Goal: Information Seeking & Learning: Learn about a topic

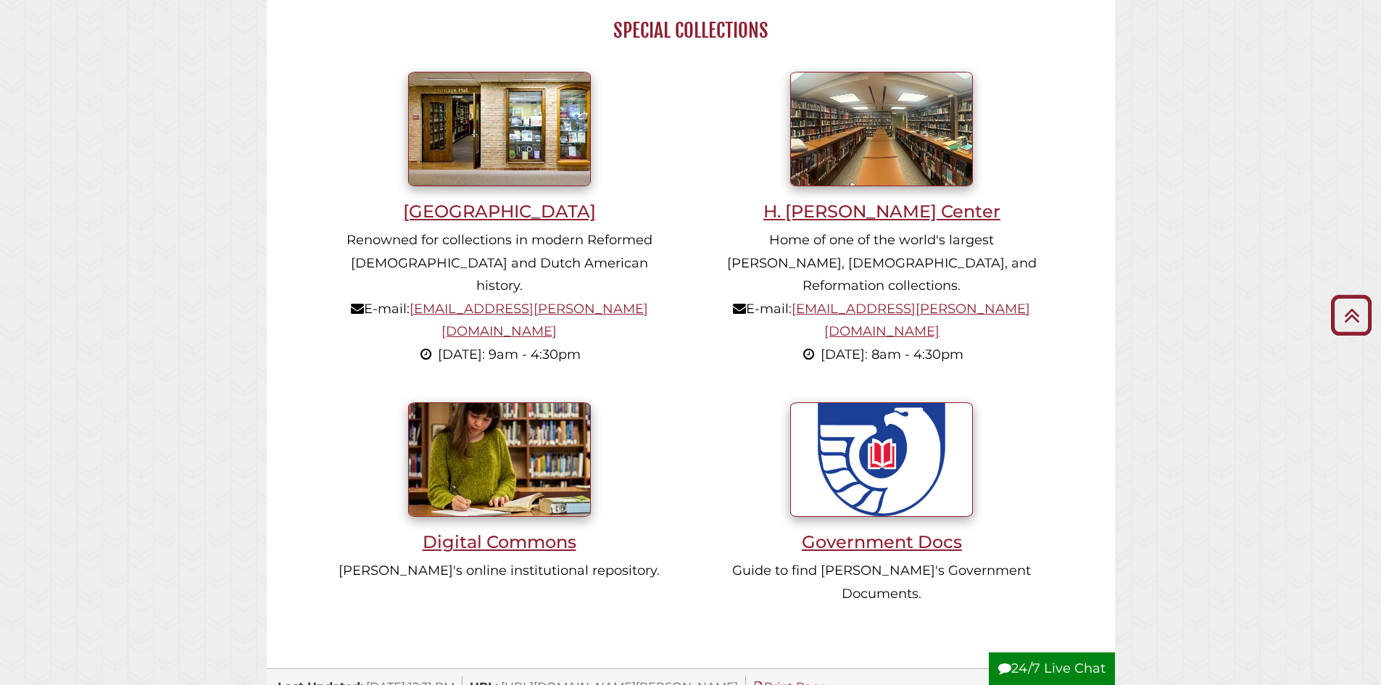
scroll to position [1013, 0]
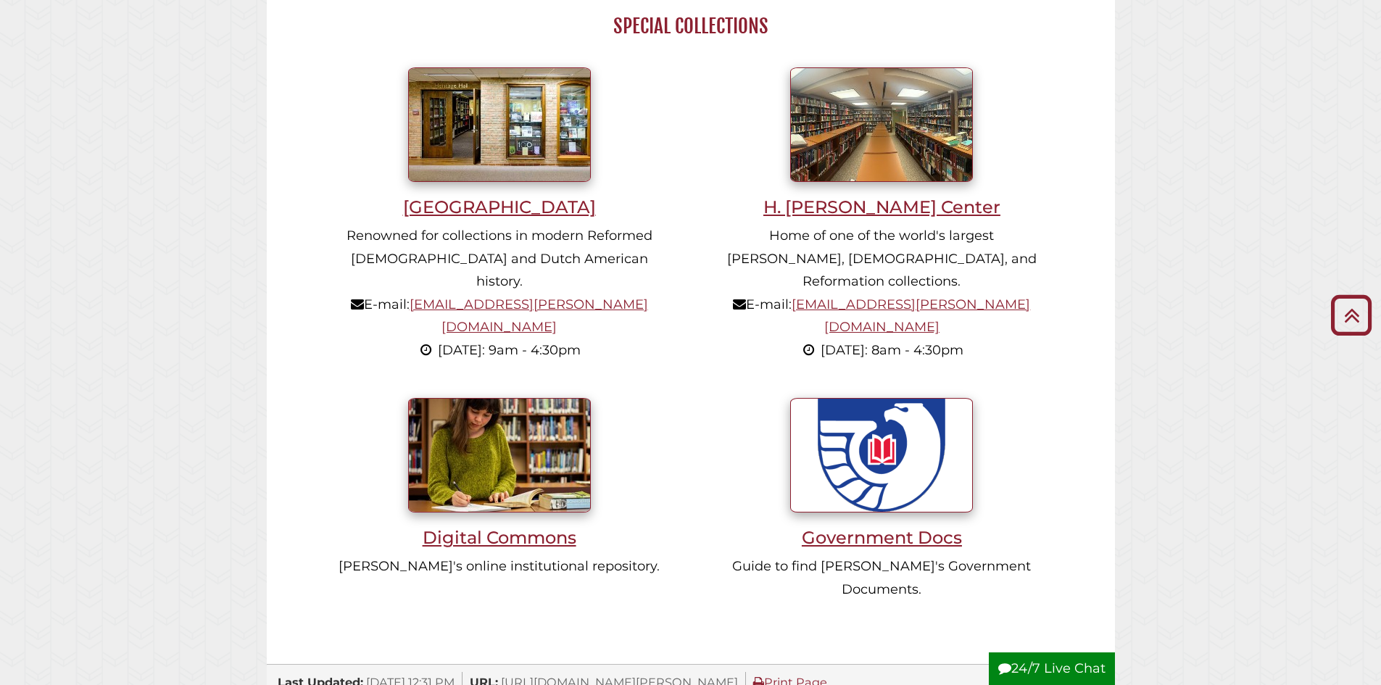
click at [518, 220] on li "Heritage Hall Renowned for collections in modern Reformed Christianity and Dutc…" at bounding box center [499, 218] width 383 height 331
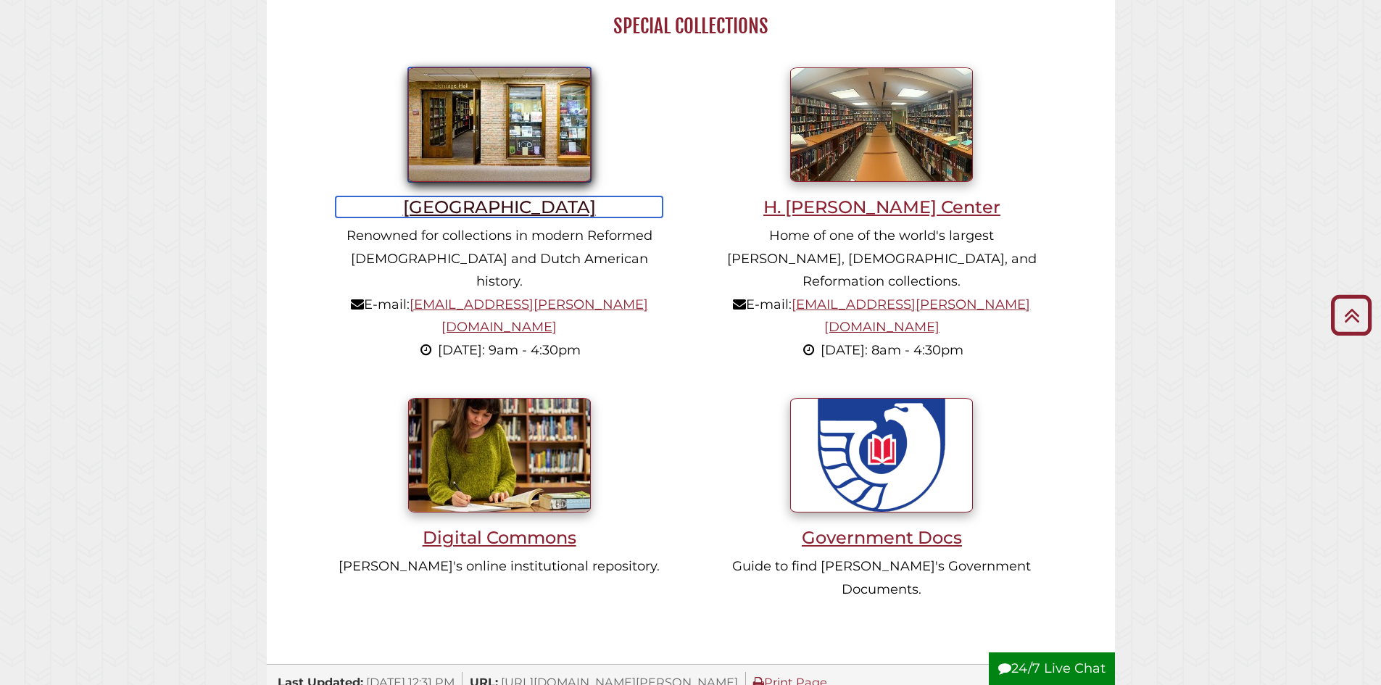
click at [529, 203] on h3 "[GEOGRAPHIC_DATA]" at bounding box center [500, 206] width 328 height 21
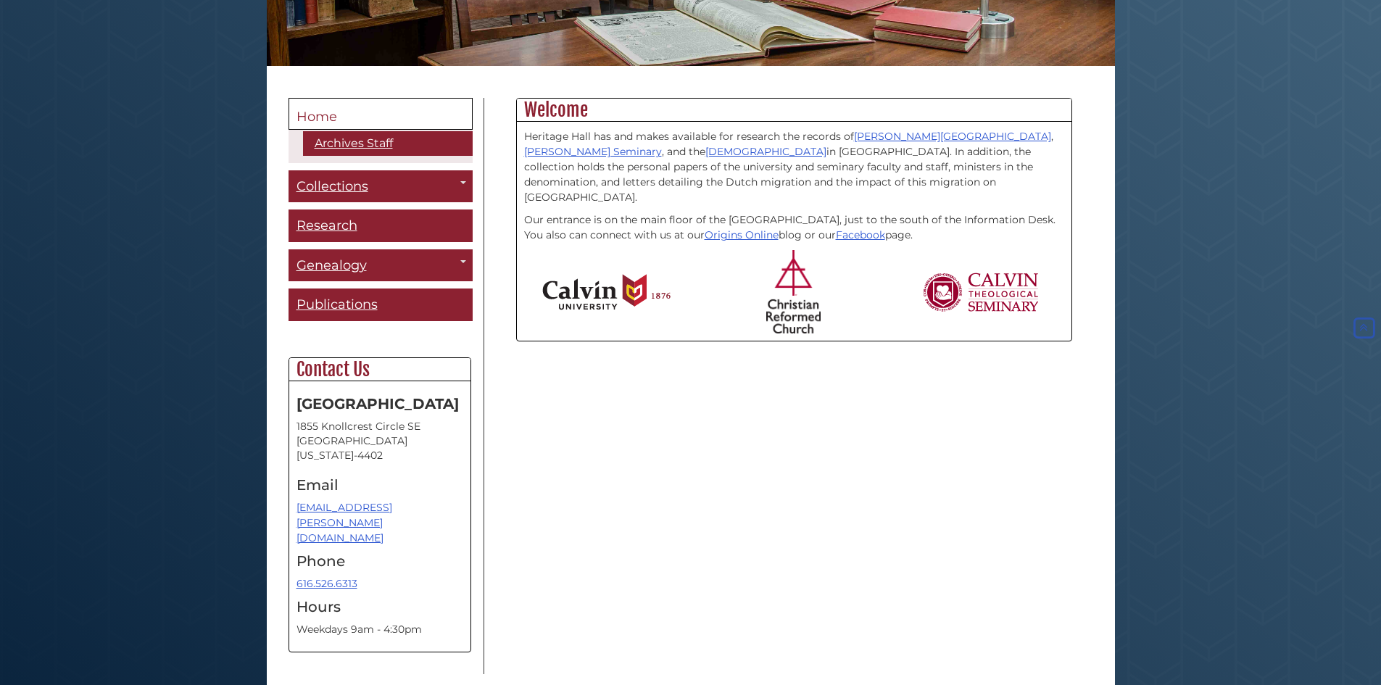
scroll to position [311, 0]
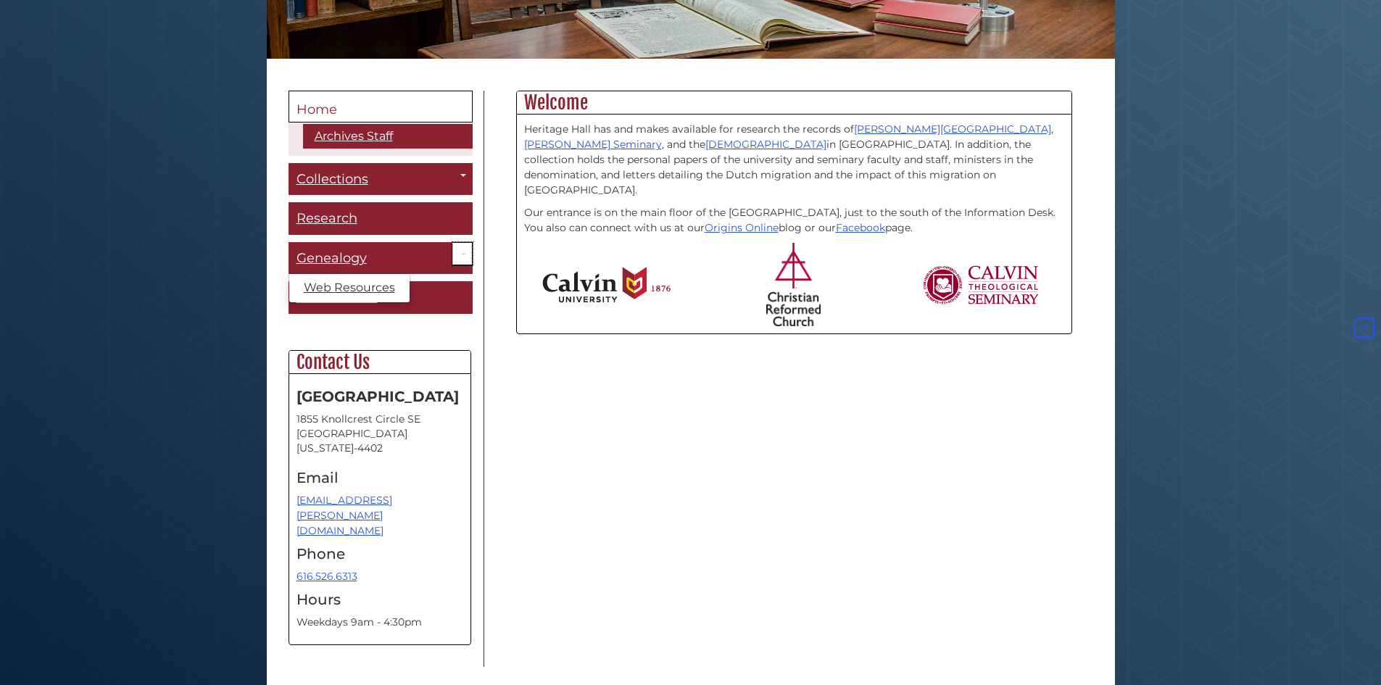
click at [463, 260] on link "Toggle Dropdown" at bounding box center [462, 254] width 20 height 24
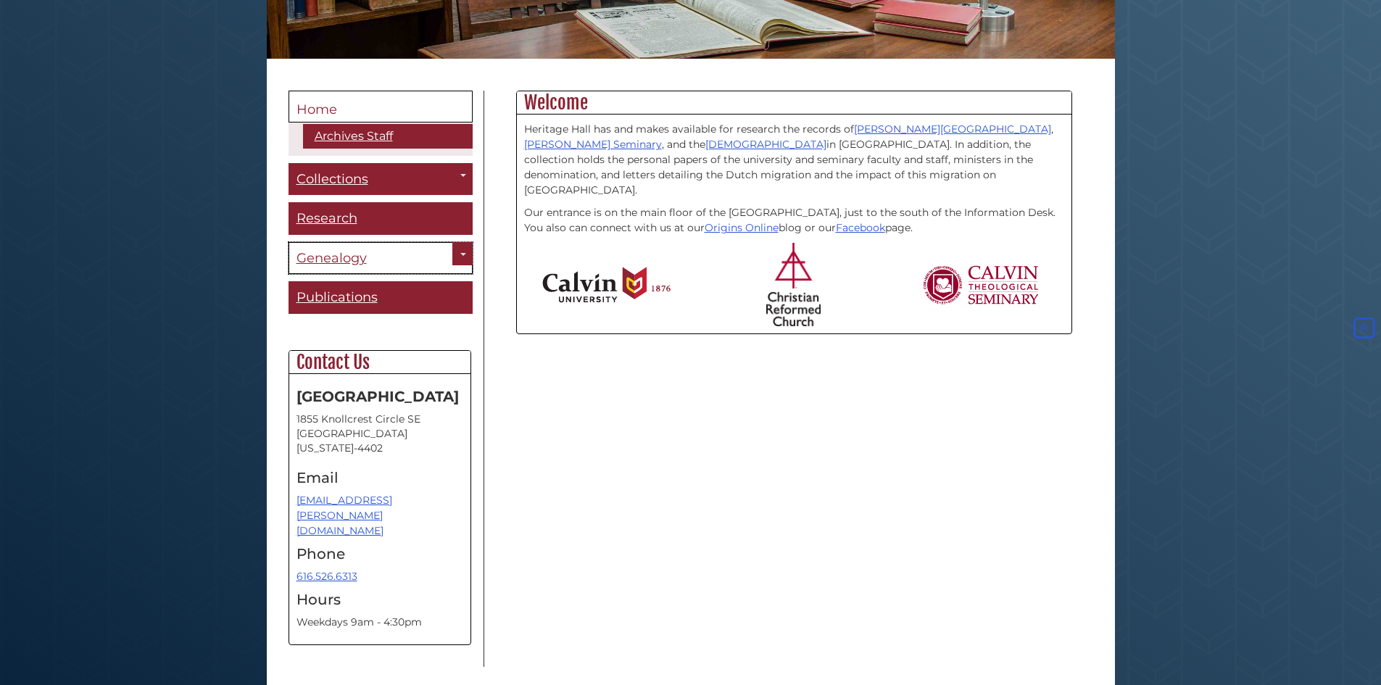
click at [318, 252] on span "Genealogy" at bounding box center [332, 258] width 70 height 16
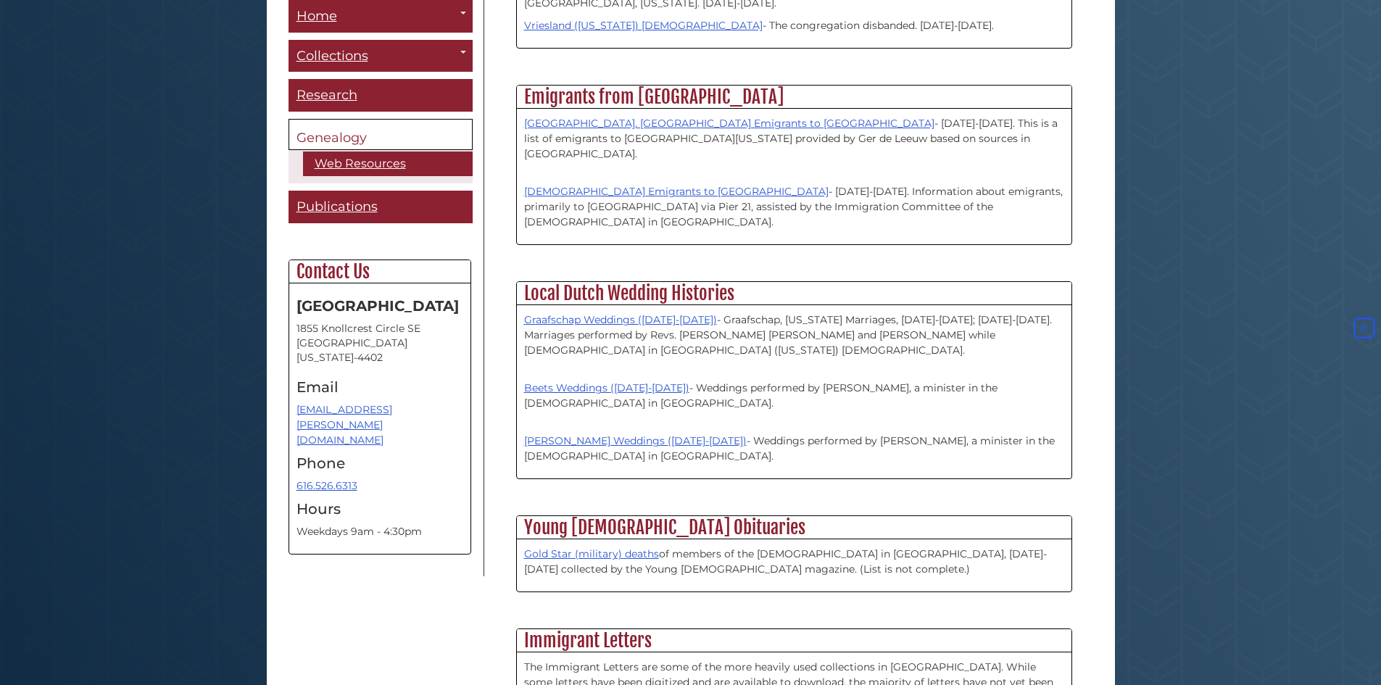
scroll to position [1453, 0]
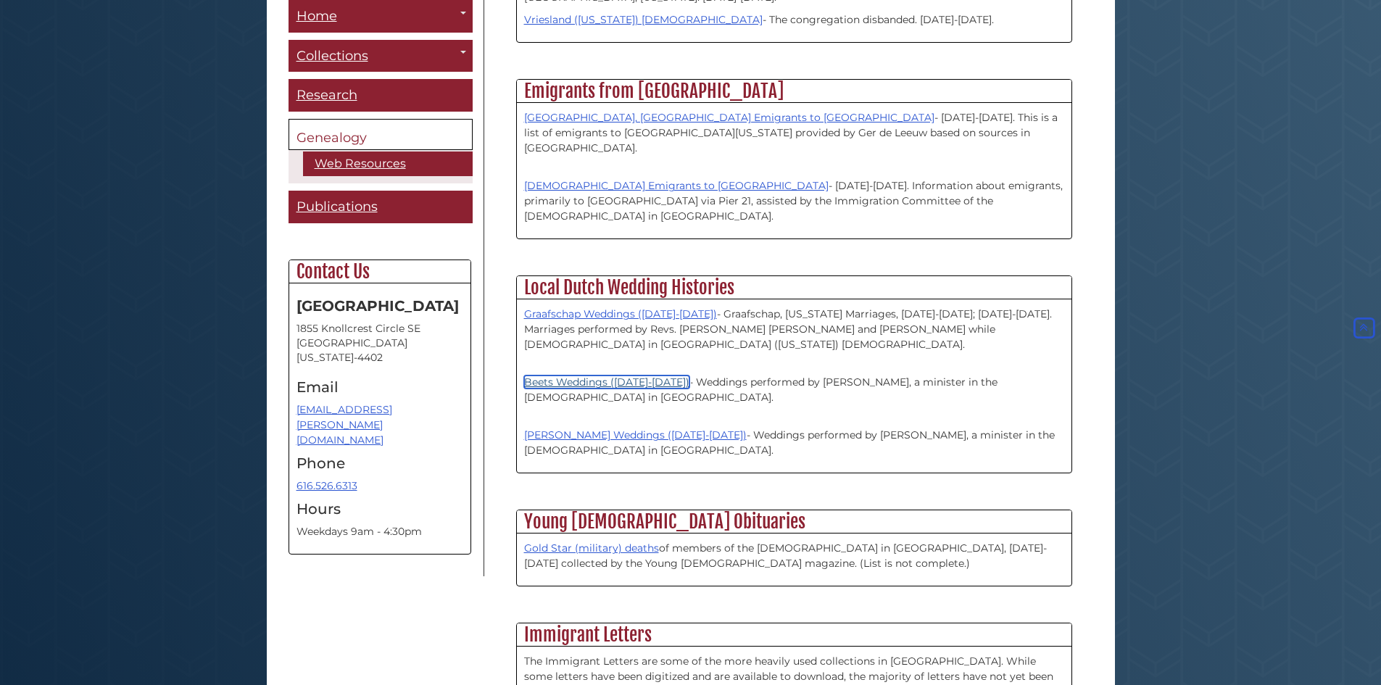
click at [568, 376] on link "Beets Weddings (1896-1913)" at bounding box center [606, 382] width 165 height 13
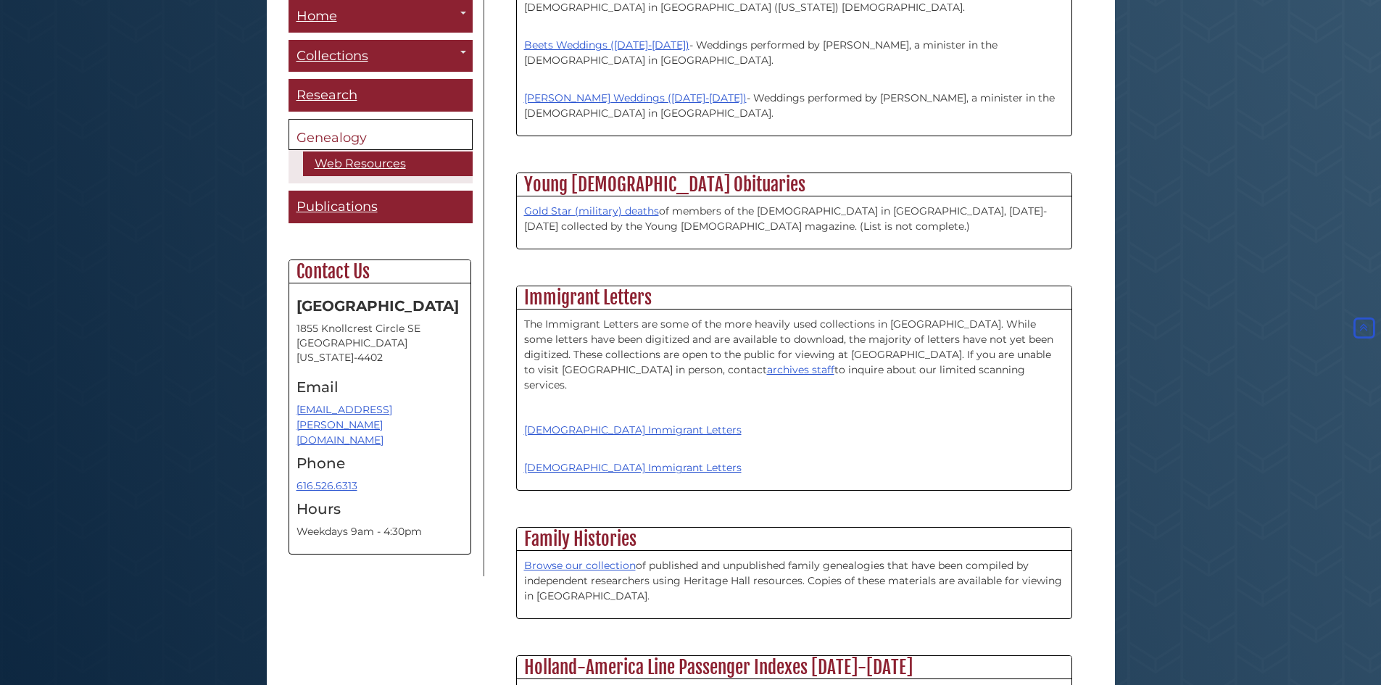
scroll to position [1808, 0]
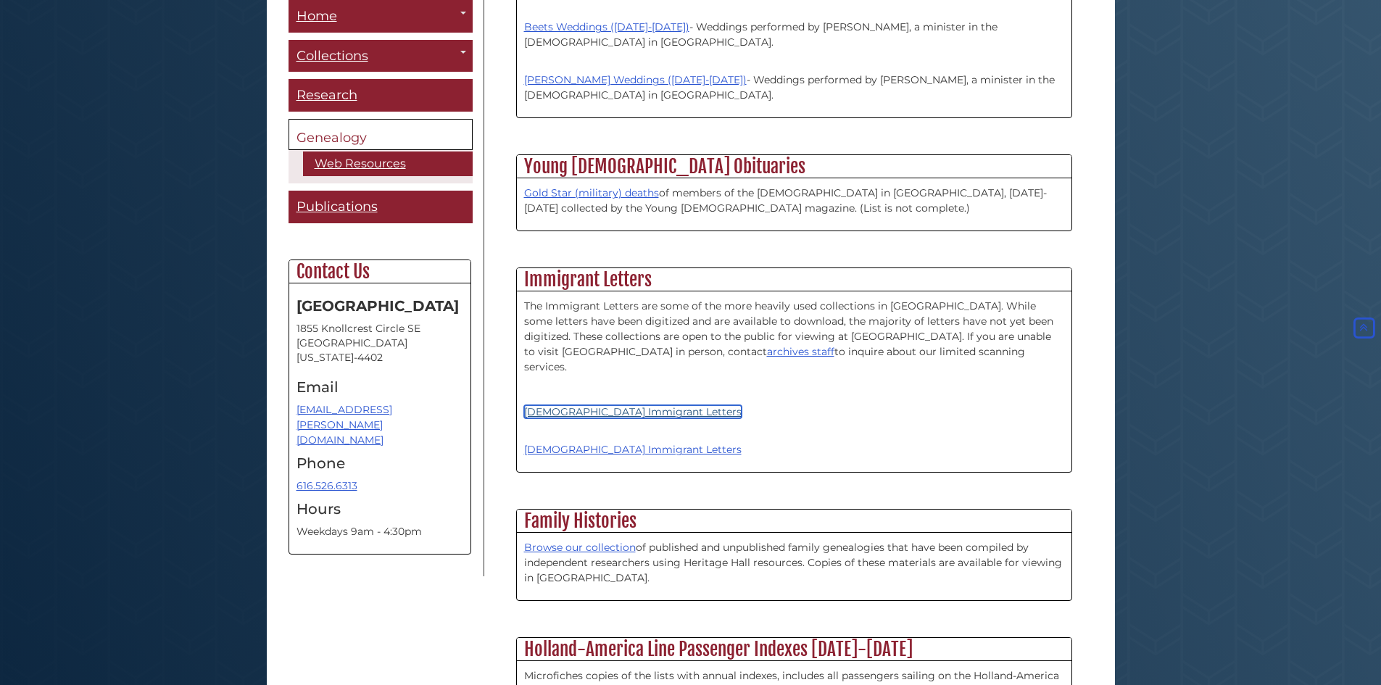
click at [595, 405] on link "[DEMOGRAPHIC_DATA] Immigrant Letters" at bounding box center [633, 411] width 218 height 13
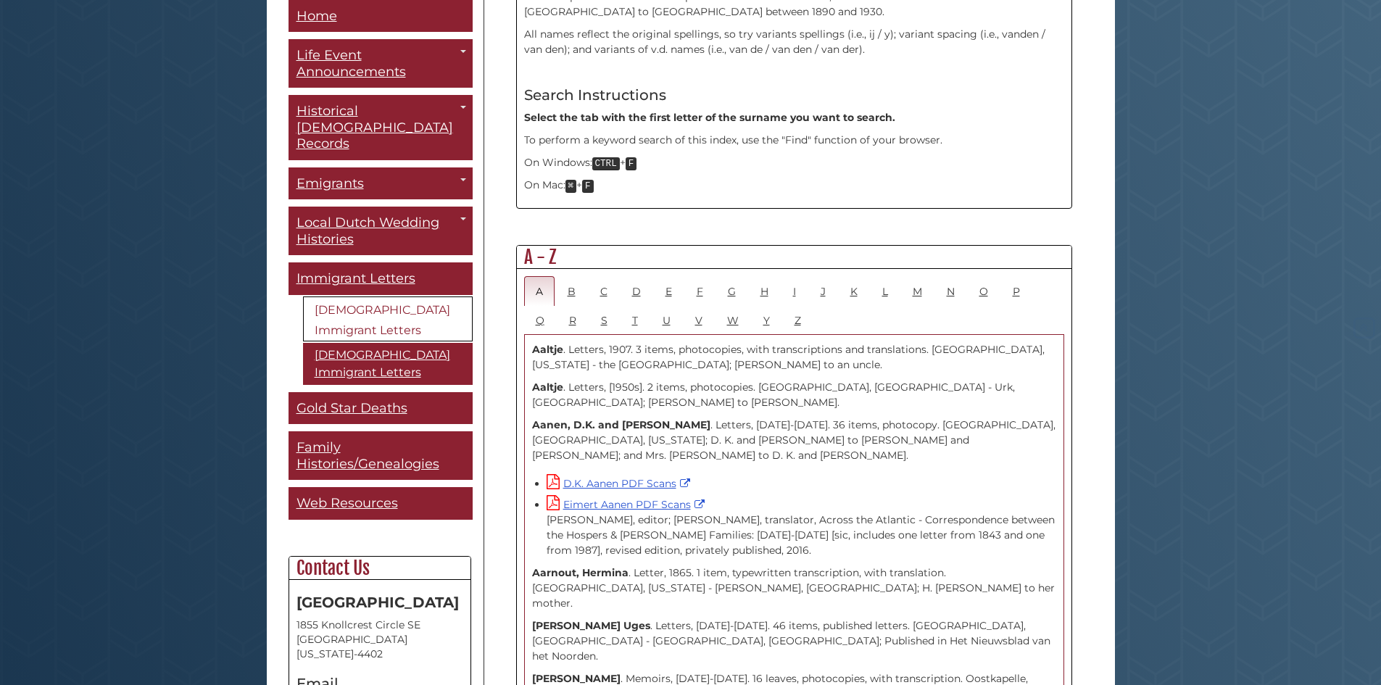
scroll to position [684, 0]
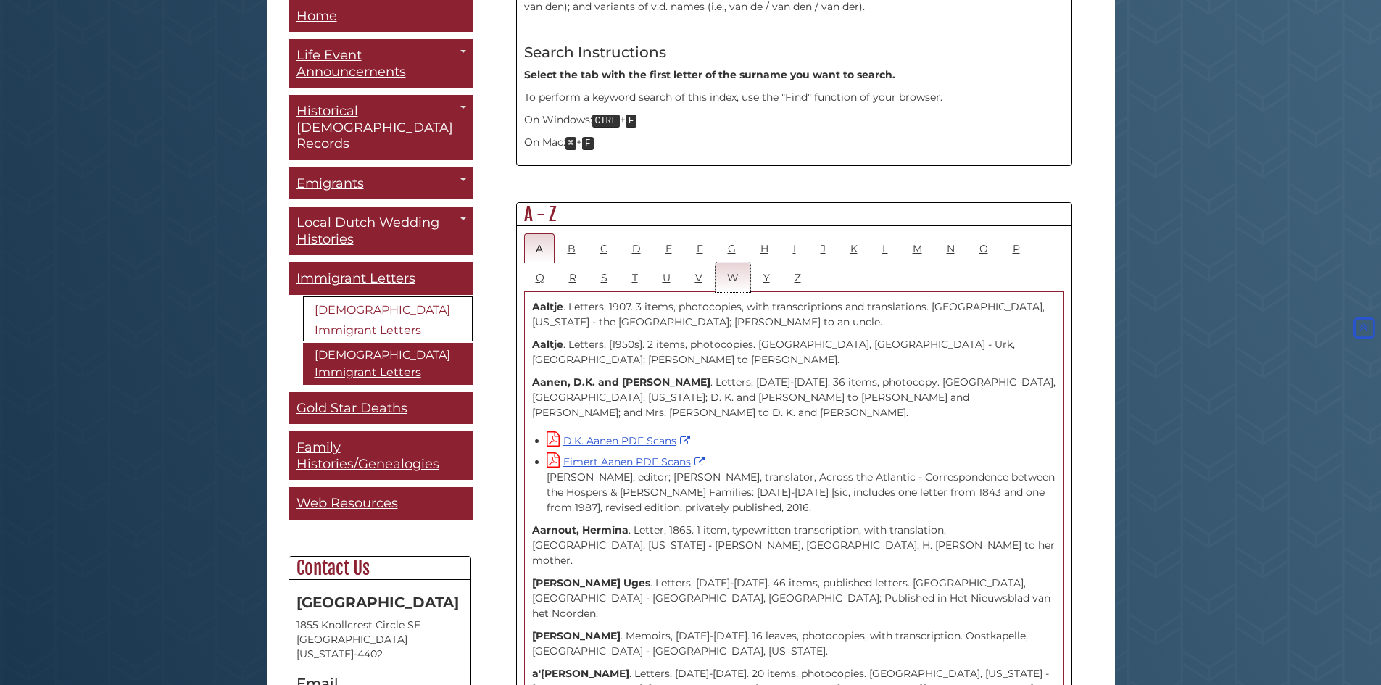
click at [729, 262] on link "W" at bounding box center [733, 277] width 35 height 30
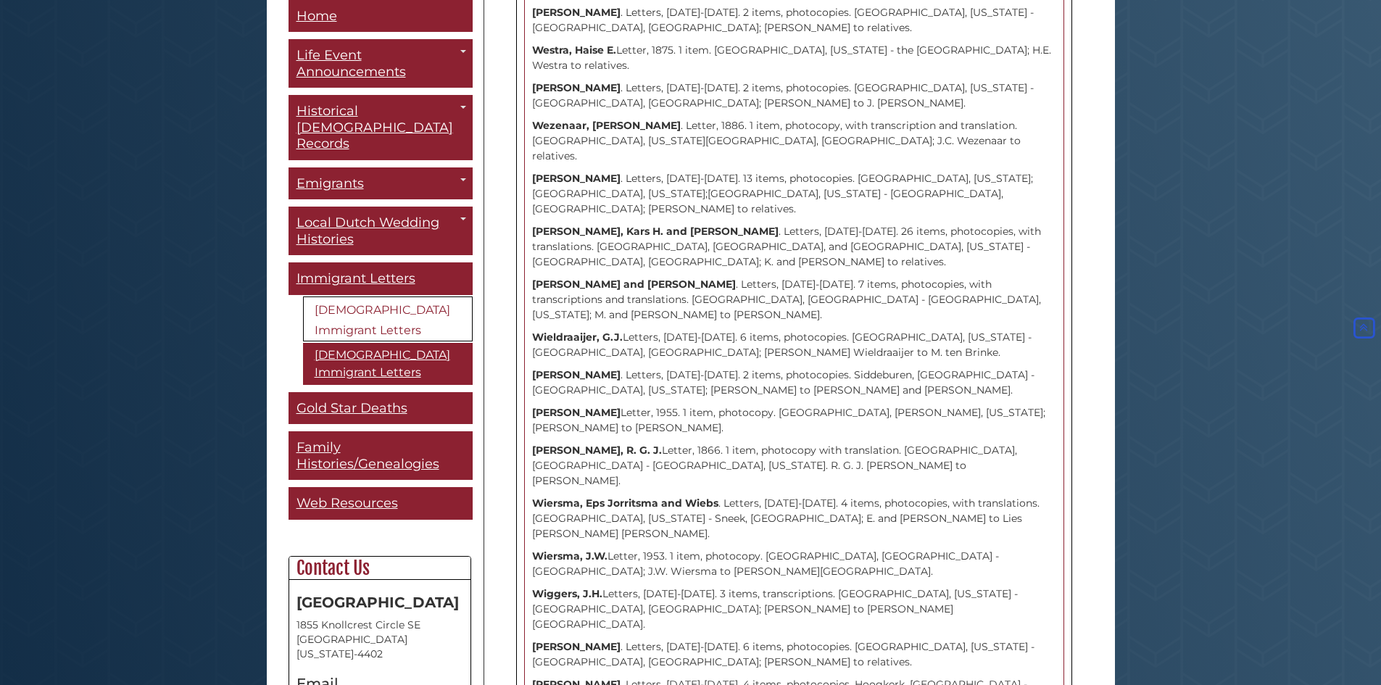
scroll to position [415, 0]
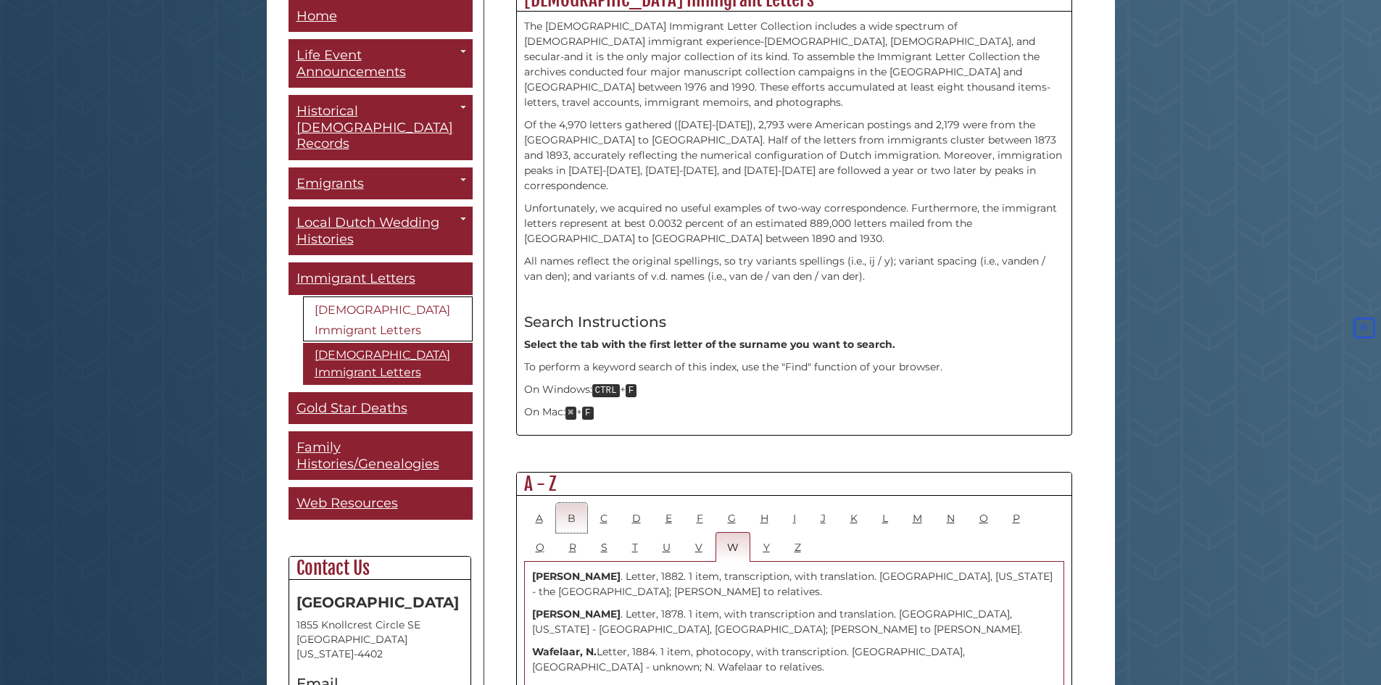
click at [568, 503] on link "B" at bounding box center [571, 518] width 31 height 30
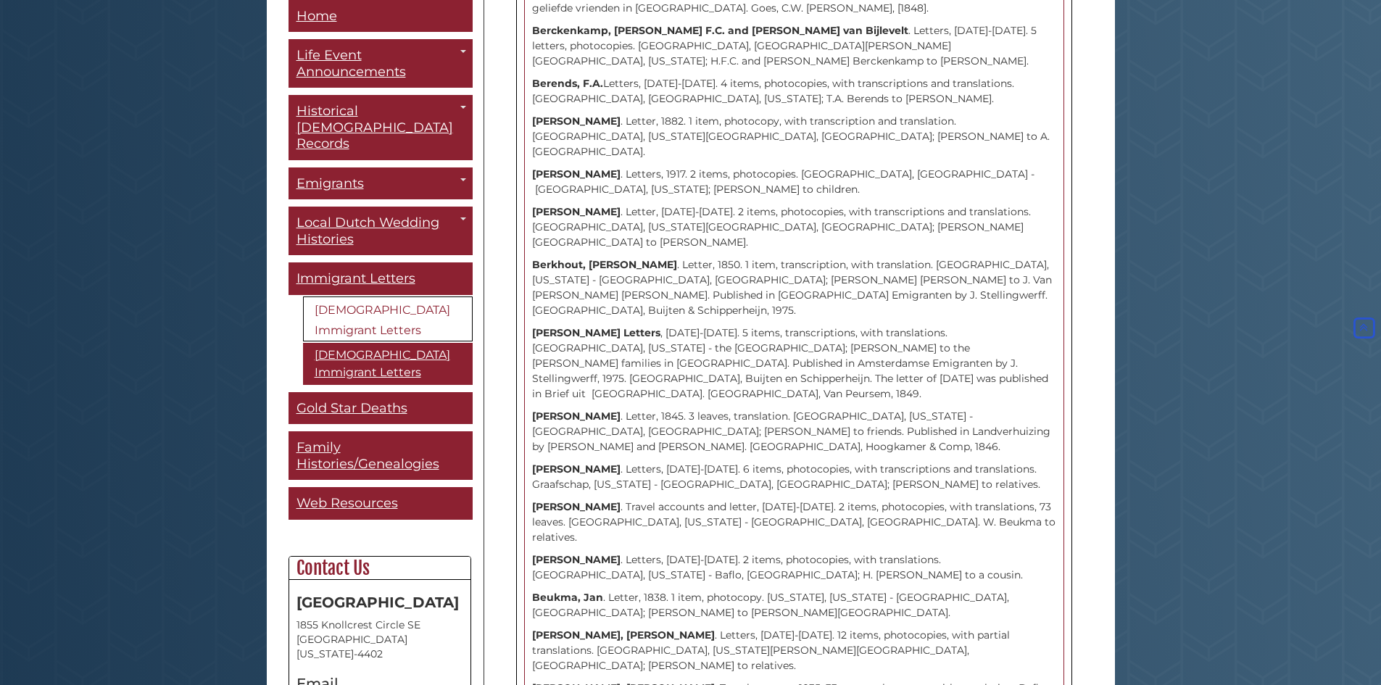
scroll to position [2588, 0]
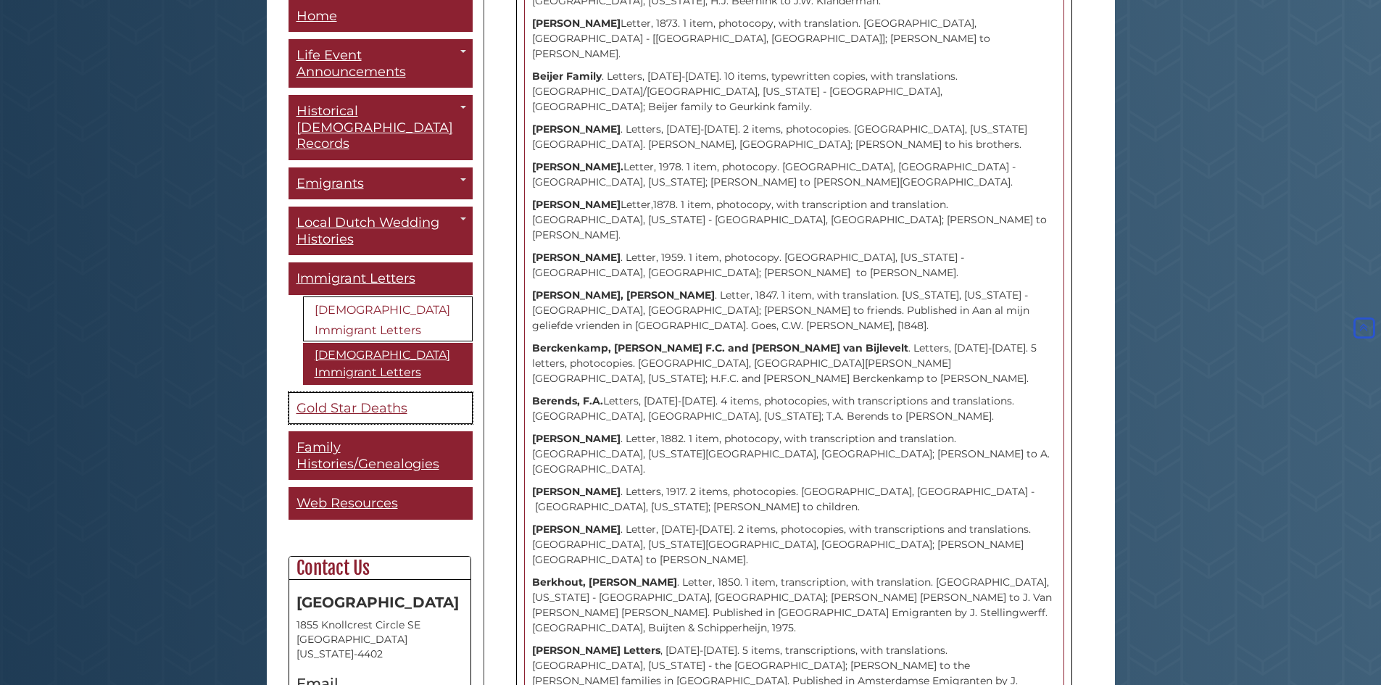
click at [406, 400] on span "Gold Star Deaths" at bounding box center [352, 408] width 111 height 16
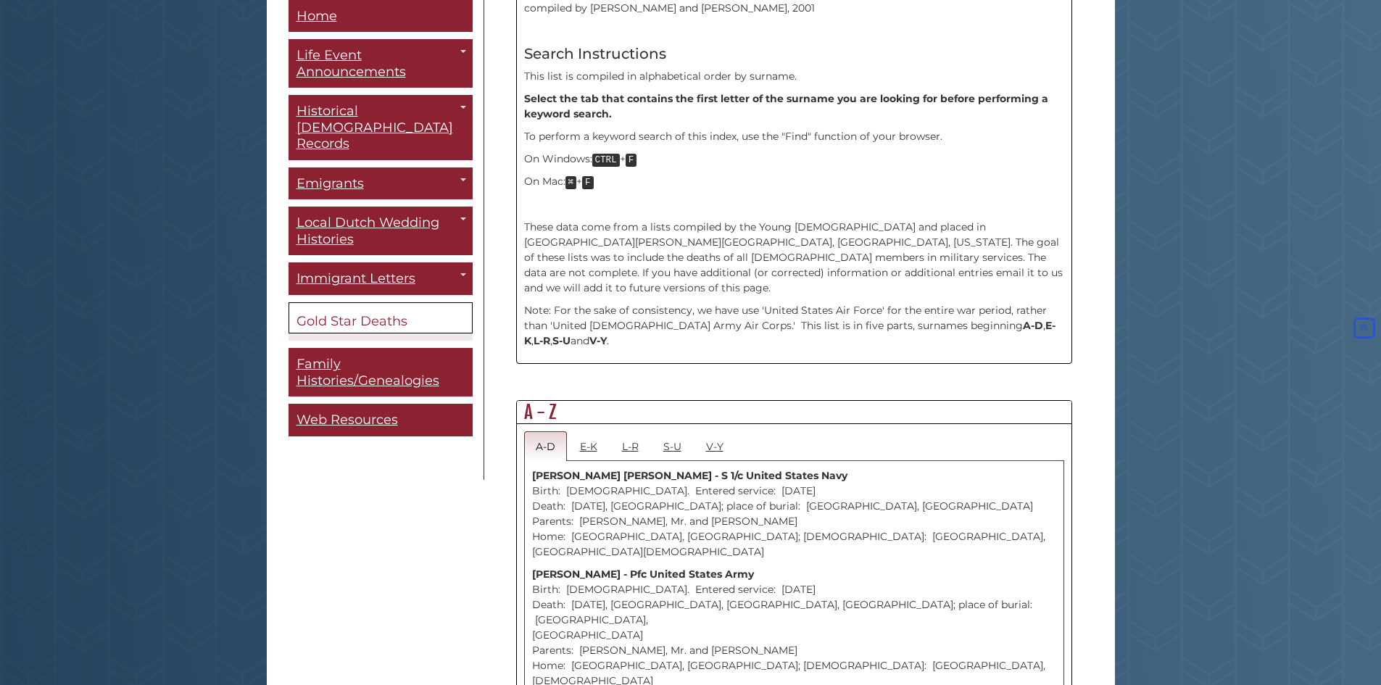
scroll to position [655, 0]
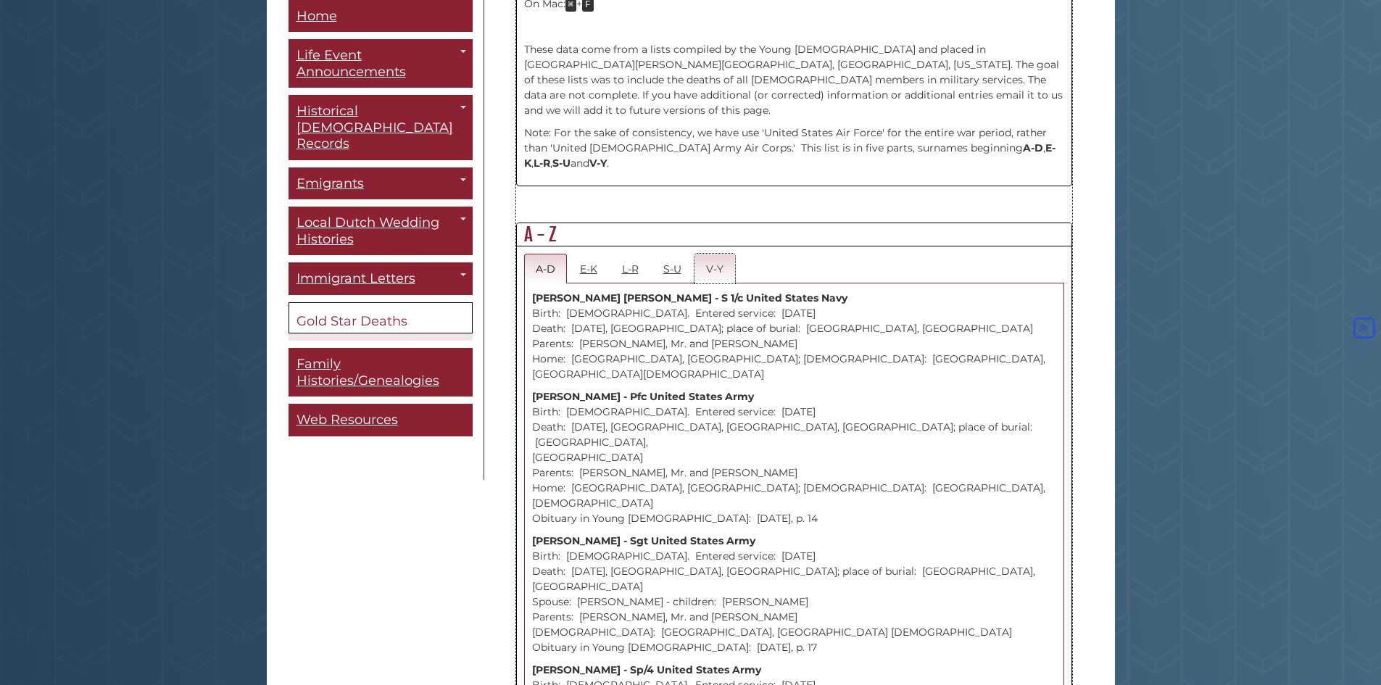
drag, startPoint x: 736, startPoint y: 249, endPoint x: 705, endPoint y: 262, distance: 33.8
click at [736, 254] on li "V-Y" at bounding box center [716, 269] width 42 height 30
click at [705, 262] on link "V-Y" at bounding box center [715, 269] width 41 height 30
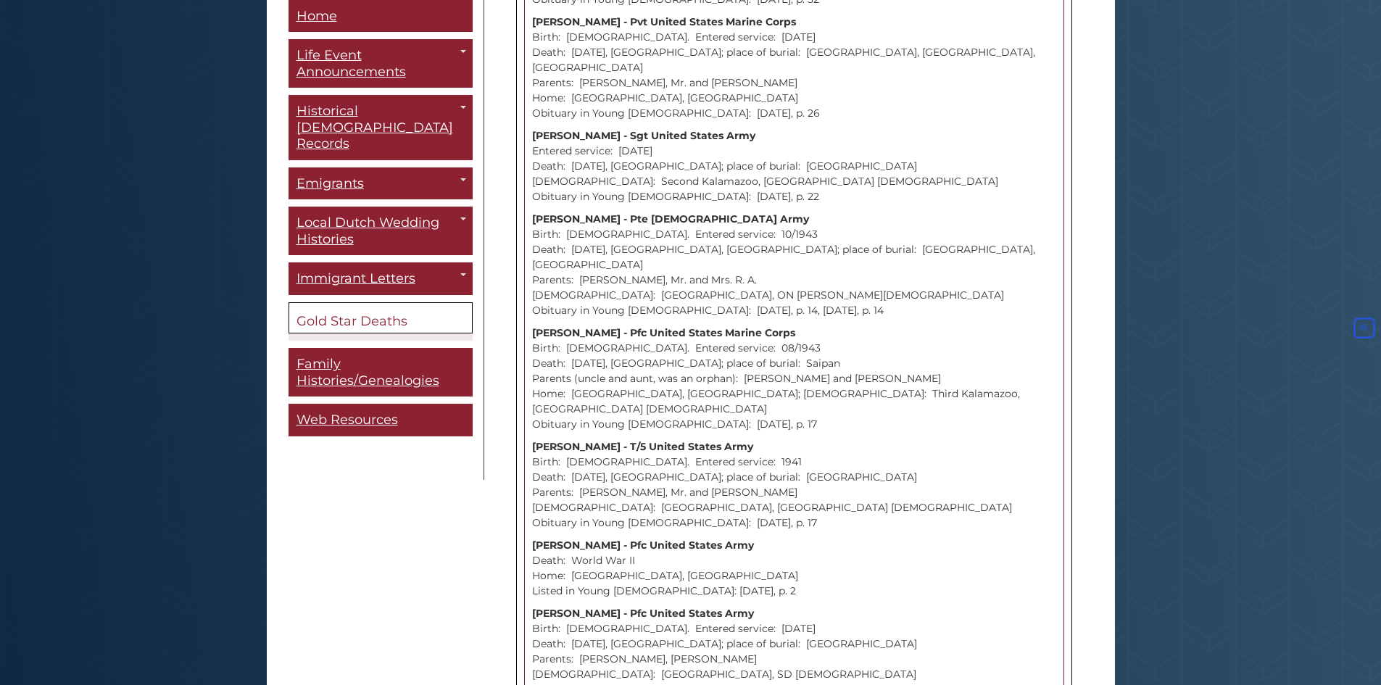
scroll to position [7908, 0]
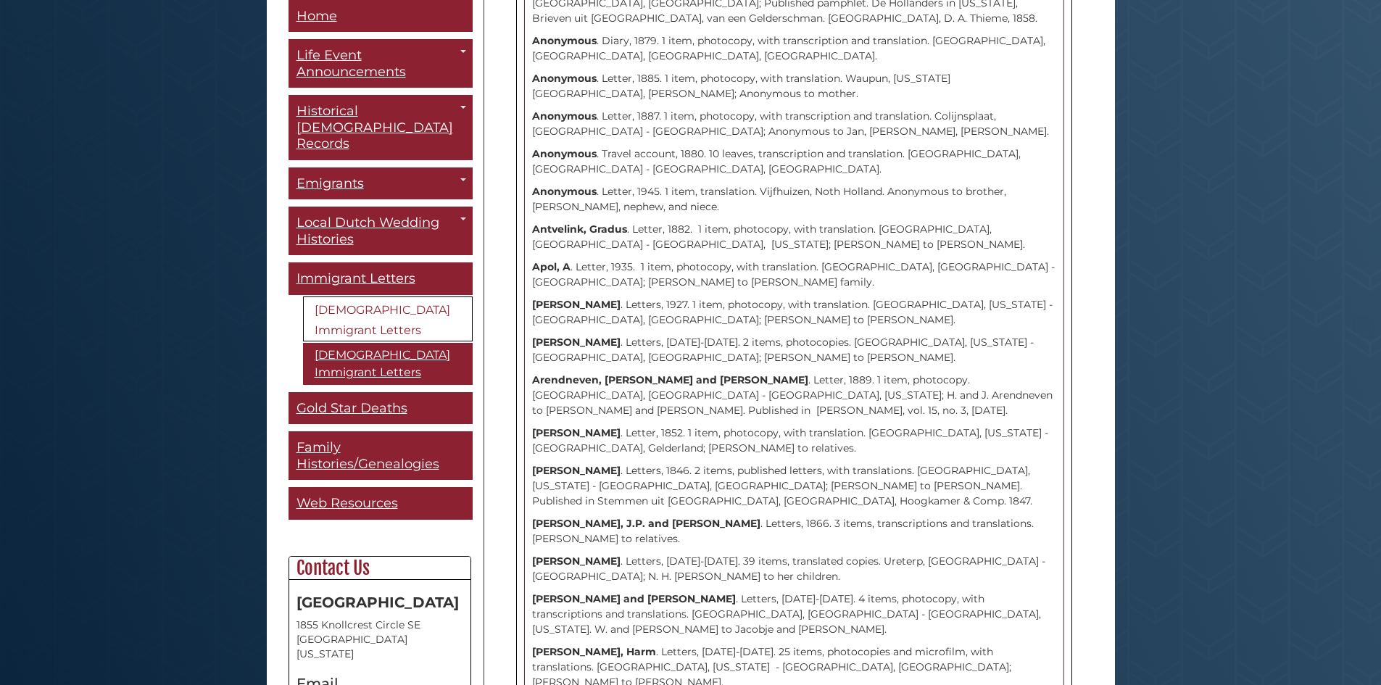
scroll to position [2106, 0]
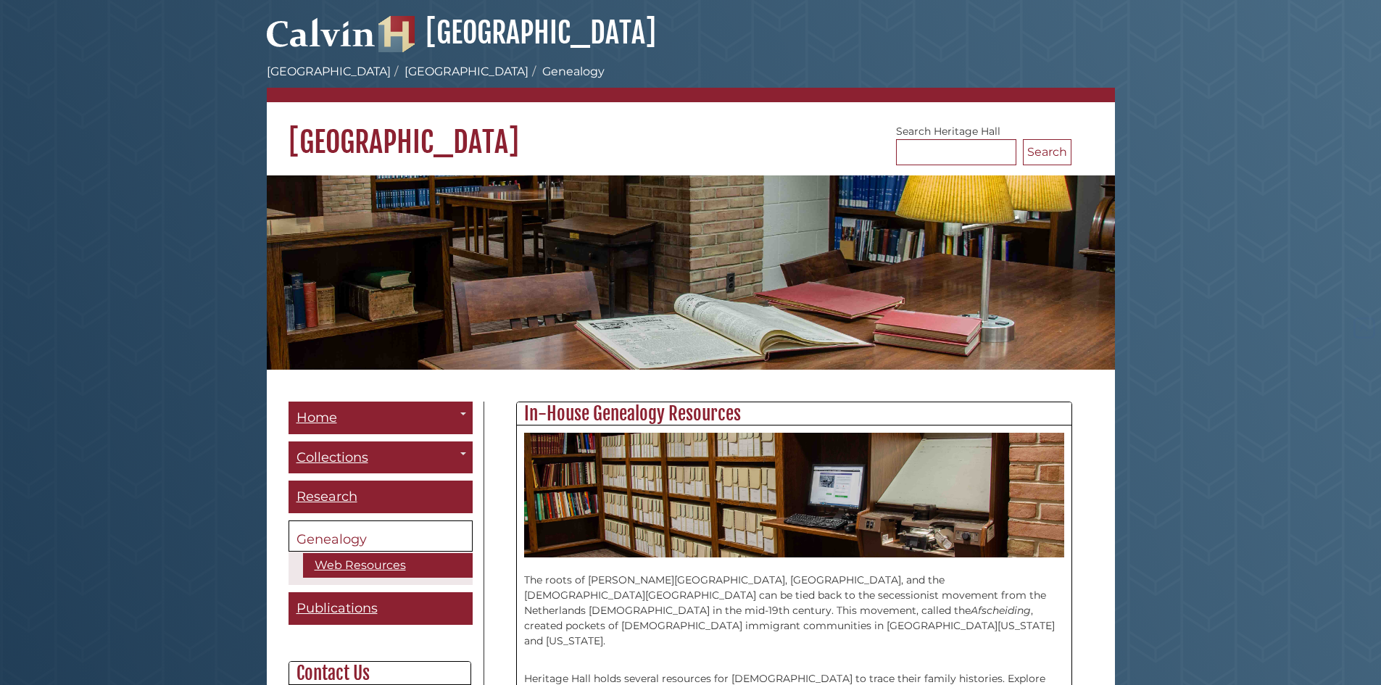
scroll to position [1808, 0]
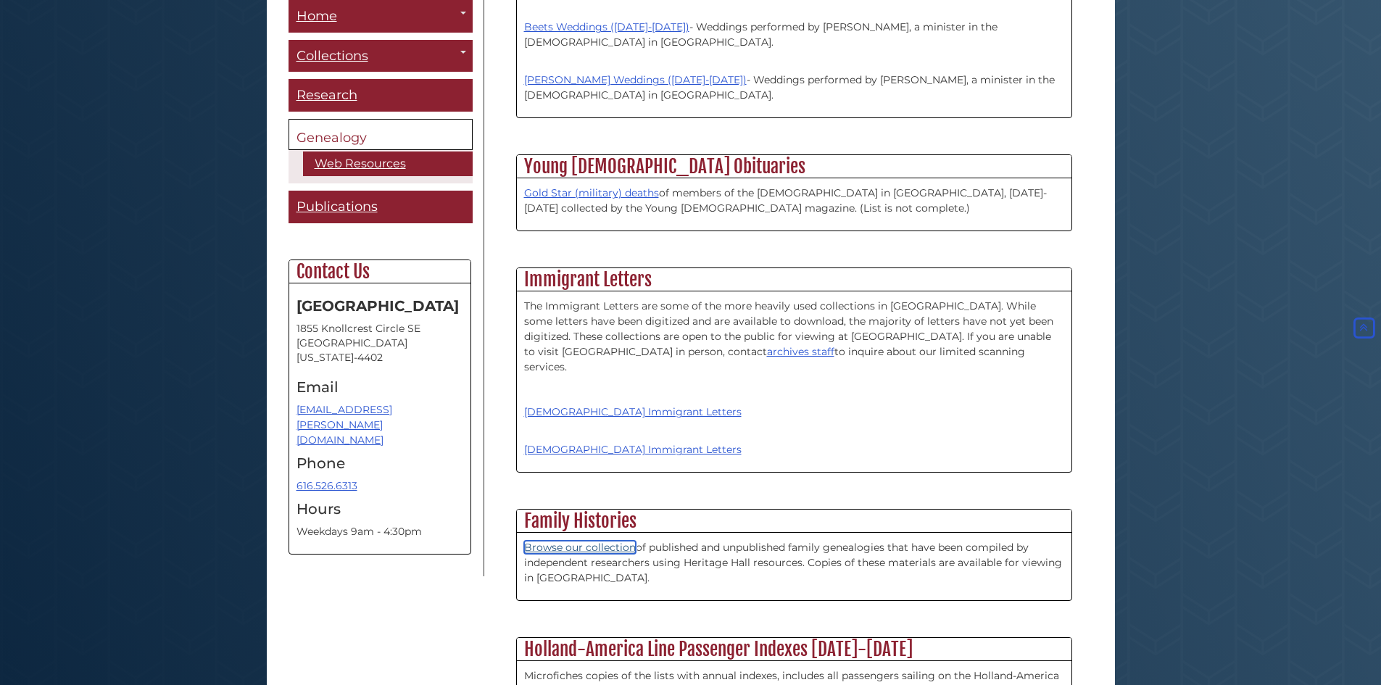
click at [599, 541] on link "Browse our collection" at bounding box center [580, 547] width 112 height 13
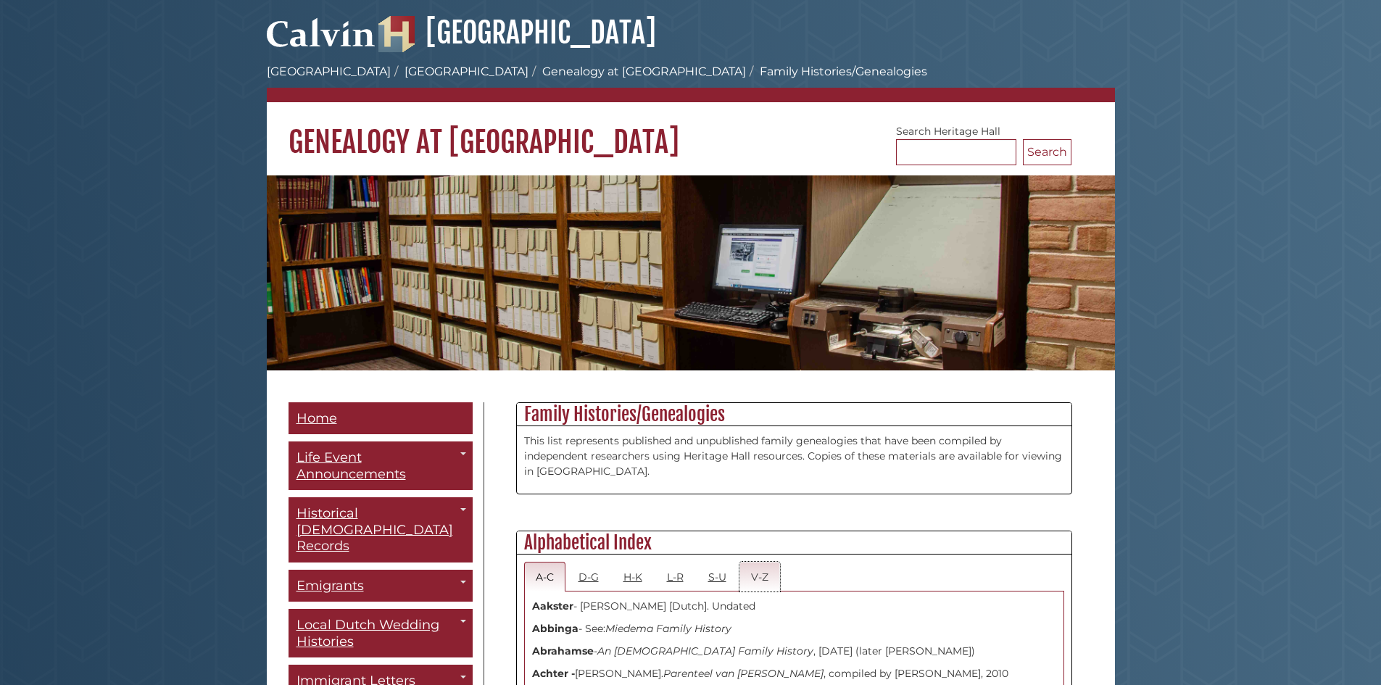
click at [758, 579] on link "V-Z" at bounding box center [760, 577] width 41 height 30
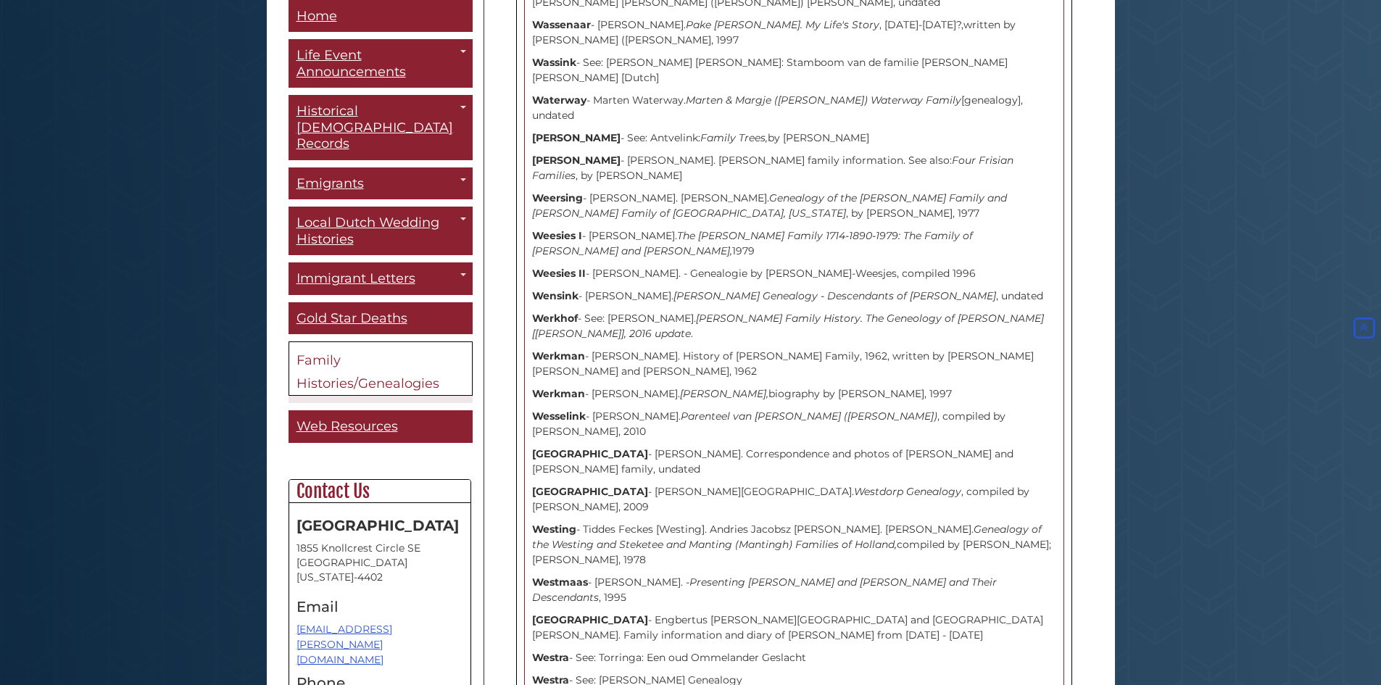
scroll to position [8764, 0]
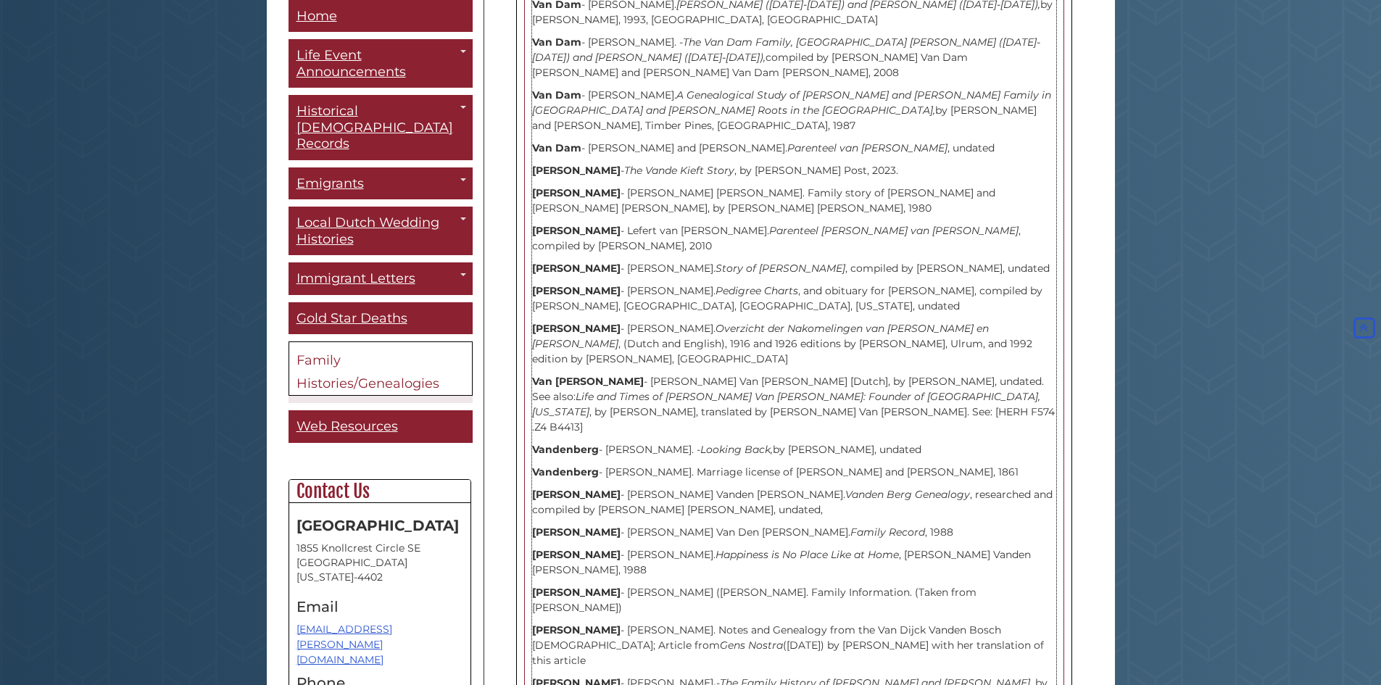
scroll to position [0, 0]
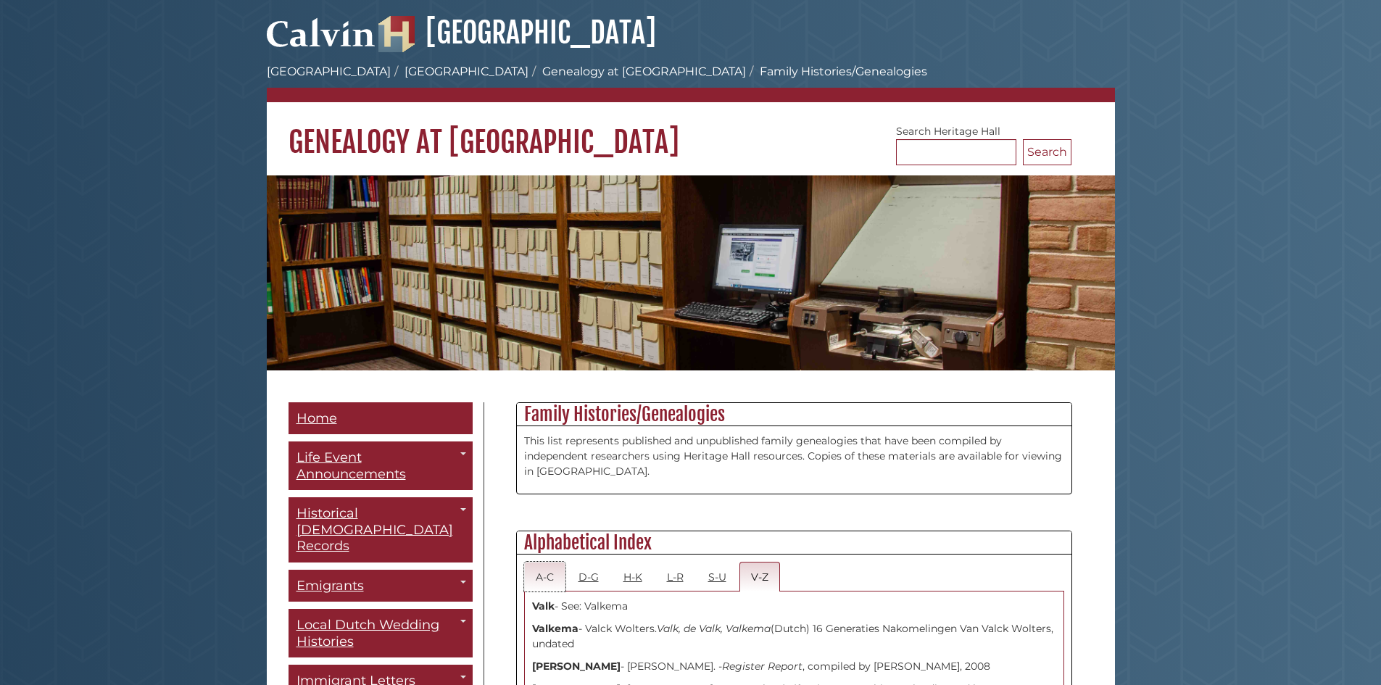
click at [547, 580] on link "A-C" at bounding box center [544, 577] width 41 height 30
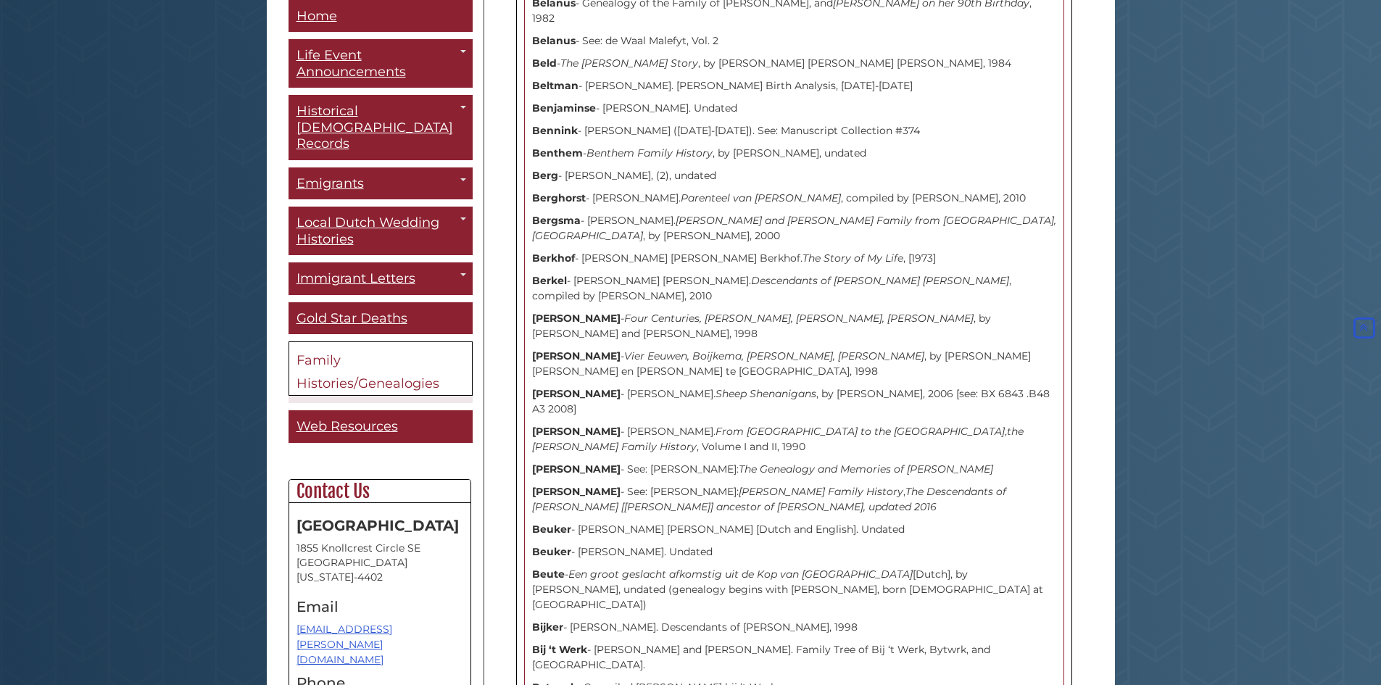
scroll to position [1541, 0]
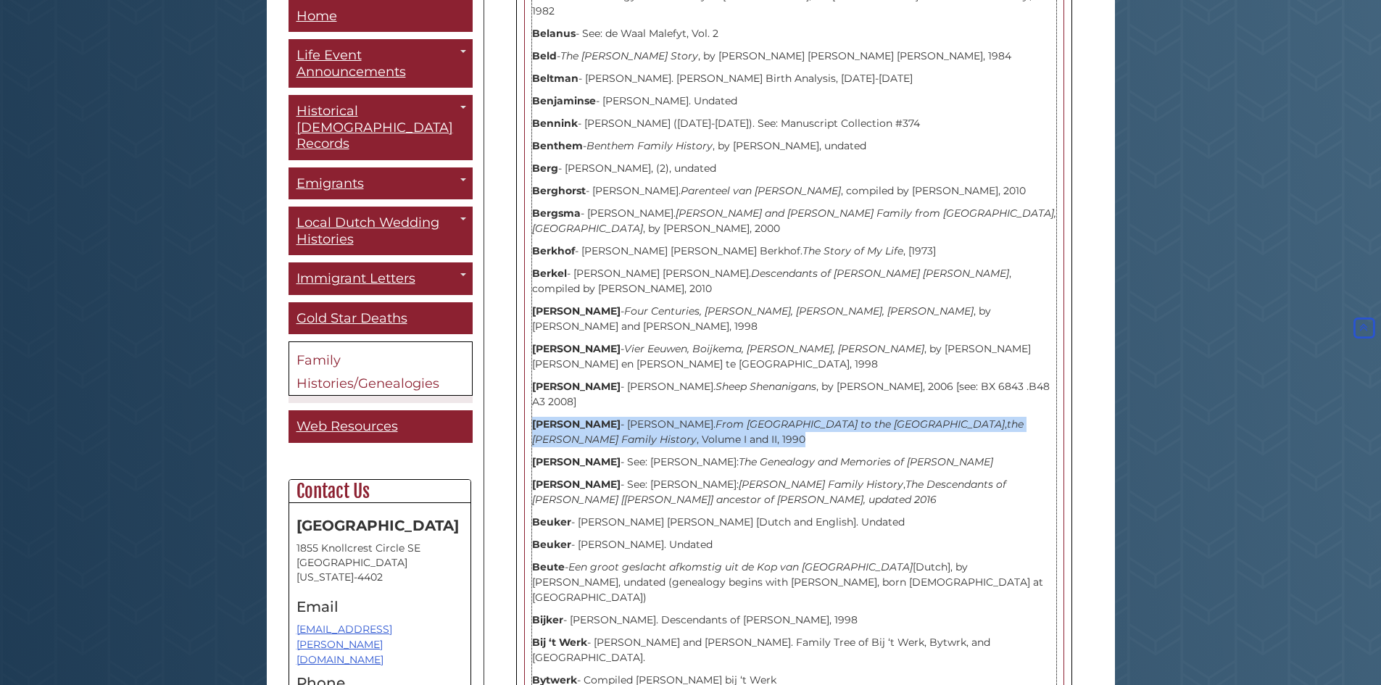
drag, startPoint x: 532, startPoint y: 349, endPoint x: 593, endPoint y: 370, distance: 64.7
click at [593, 417] on p "Beukema - Jan Beukema. From Windmills to the Windy City , the Beukema Family Hi…" at bounding box center [794, 432] width 524 height 30
copy p "Beukema - Jan Beukema. From Windmills to the Windy City , the Beukema Family Hi…"
